Goal: Task Accomplishment & Management: Use online tool/utility

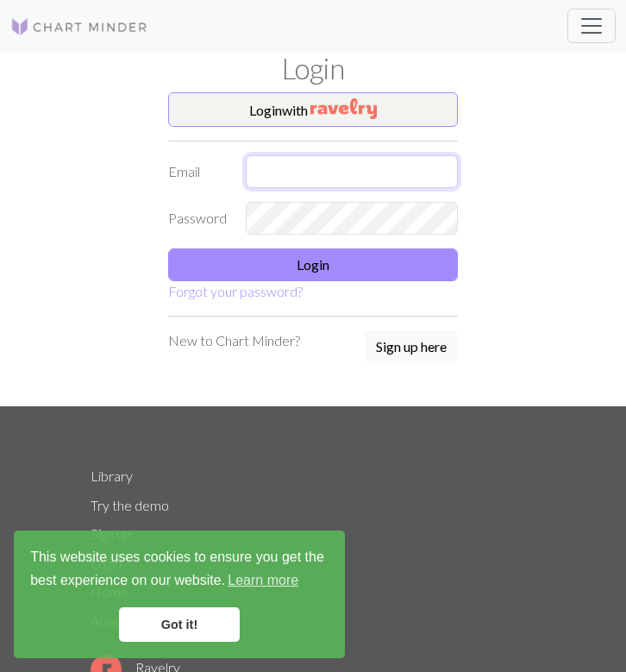
type input "[EMAIL_ADDRESS][DOMAIN_NAME]"
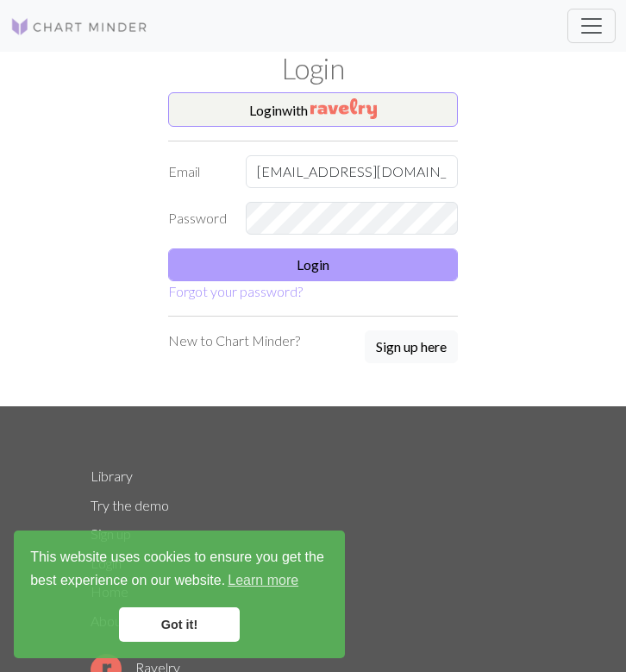
click at [397, 273] on button "Login" at bounding box center [313, 265] width 290 height 33
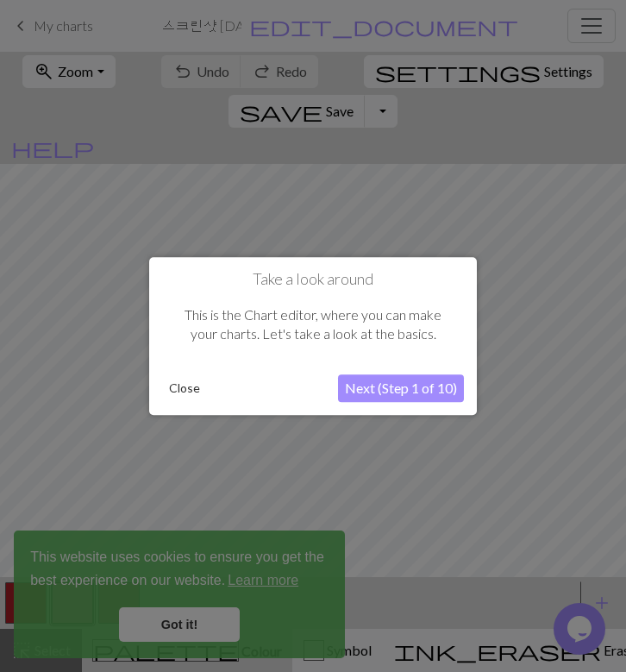
click at [179, 384] on button "Close" at bounding box center [184, 388] width 45 height 26
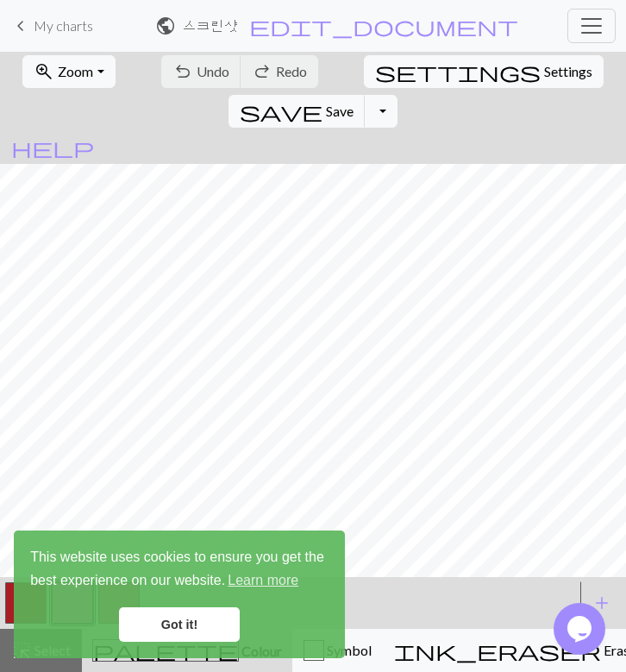
click at [58, 28] on span "My charts" at bounding box center [64, 25] width 60 height 16
click at [584, 28] on span "Toggle navigation" at bounding box center [592, 26] width 26 height 26
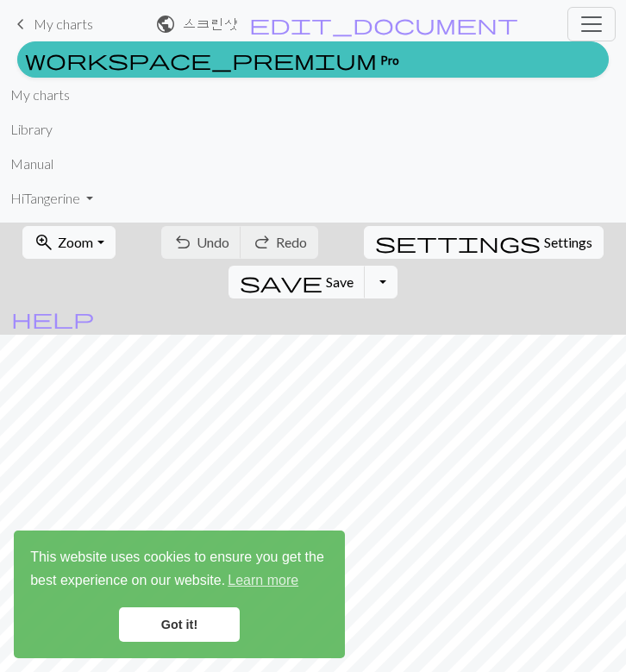
click at [71, 102] on li "My charts" at bounding box center [313, 95] width 606 height 35
click at [53, 93] on link "My charts" at bounding box center [40, 95] width 60 height 35
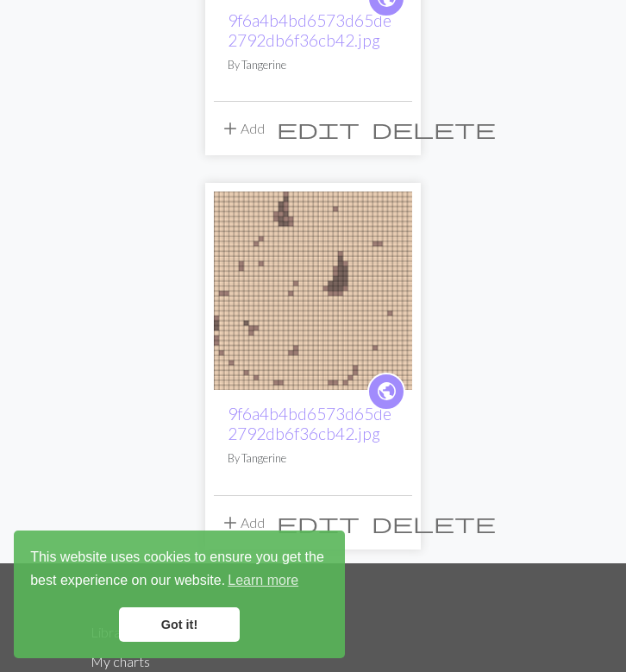
scroll to position [3165, 0]
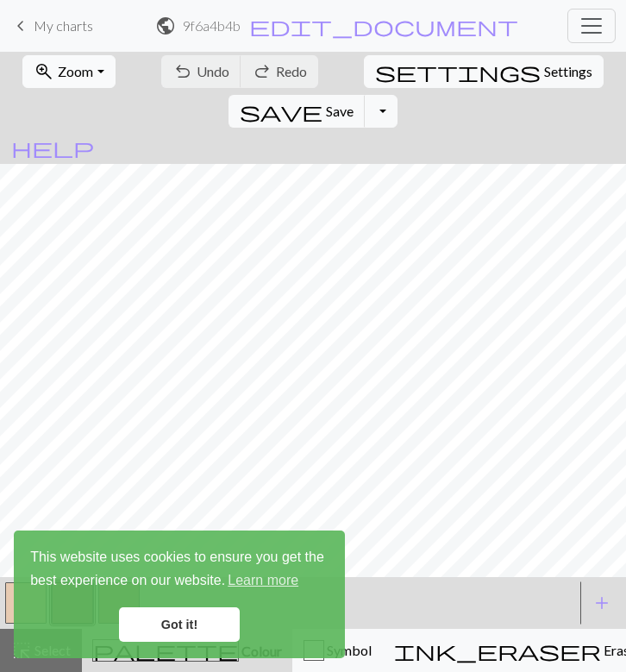
click at [95, 69] on button "zoom_in Zoom Zoom" at bounding box center [68, 71] width 92 height 33
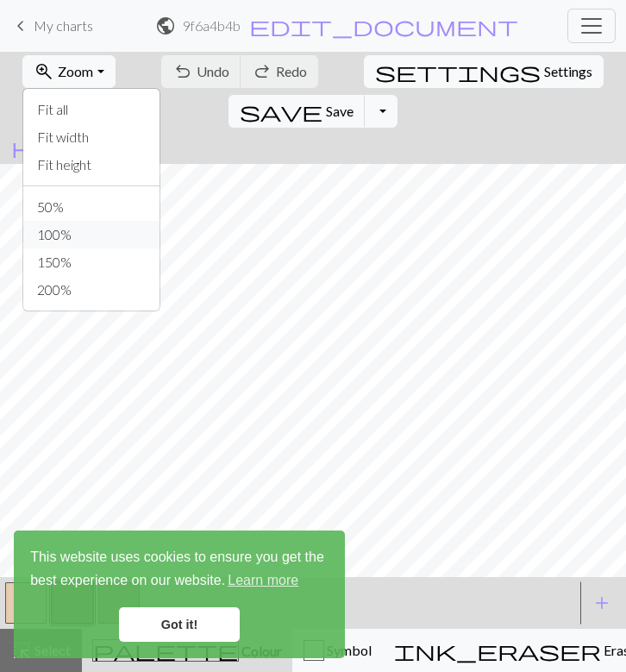
click at [63, 225] on button "100%" at bounding box center [91, 235] width 136 height 28
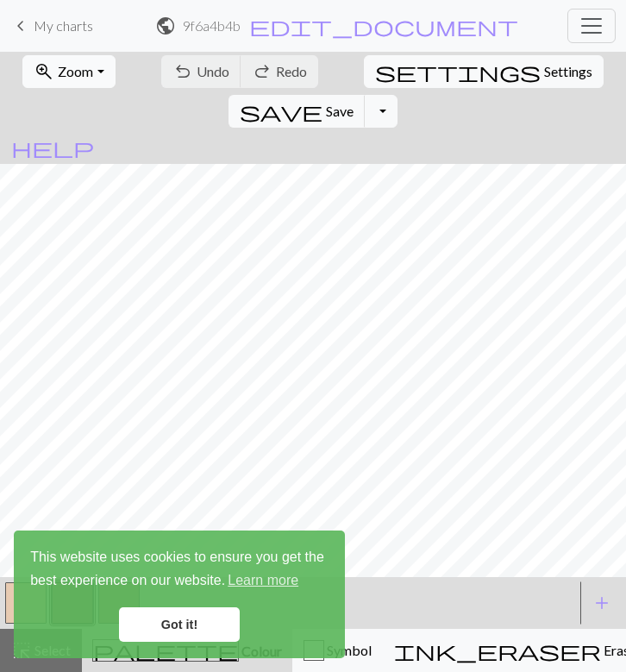
click at [82, 70] on span "Zoom" at bounding box center [75, 71] width 35 height 16
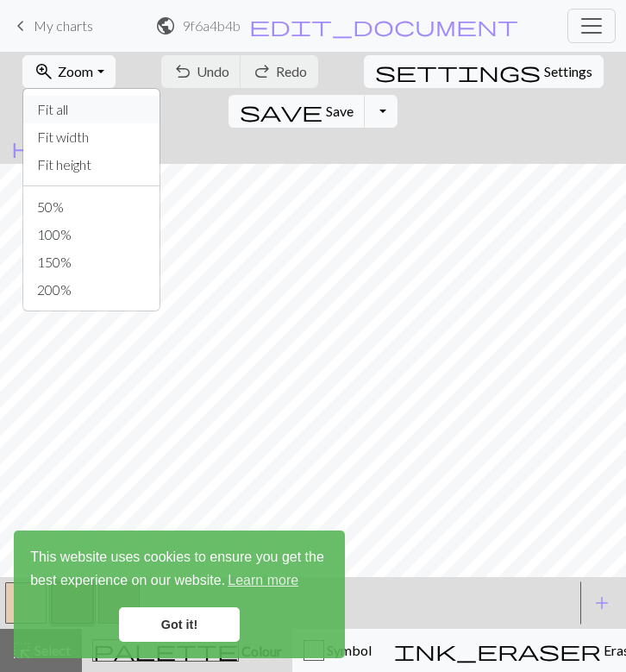
click at [83, 110] on button "Fit all" at bounding box center [91, 110] width 136 height 28
